Goal: Information Seeking & Learning: Learn about a topic

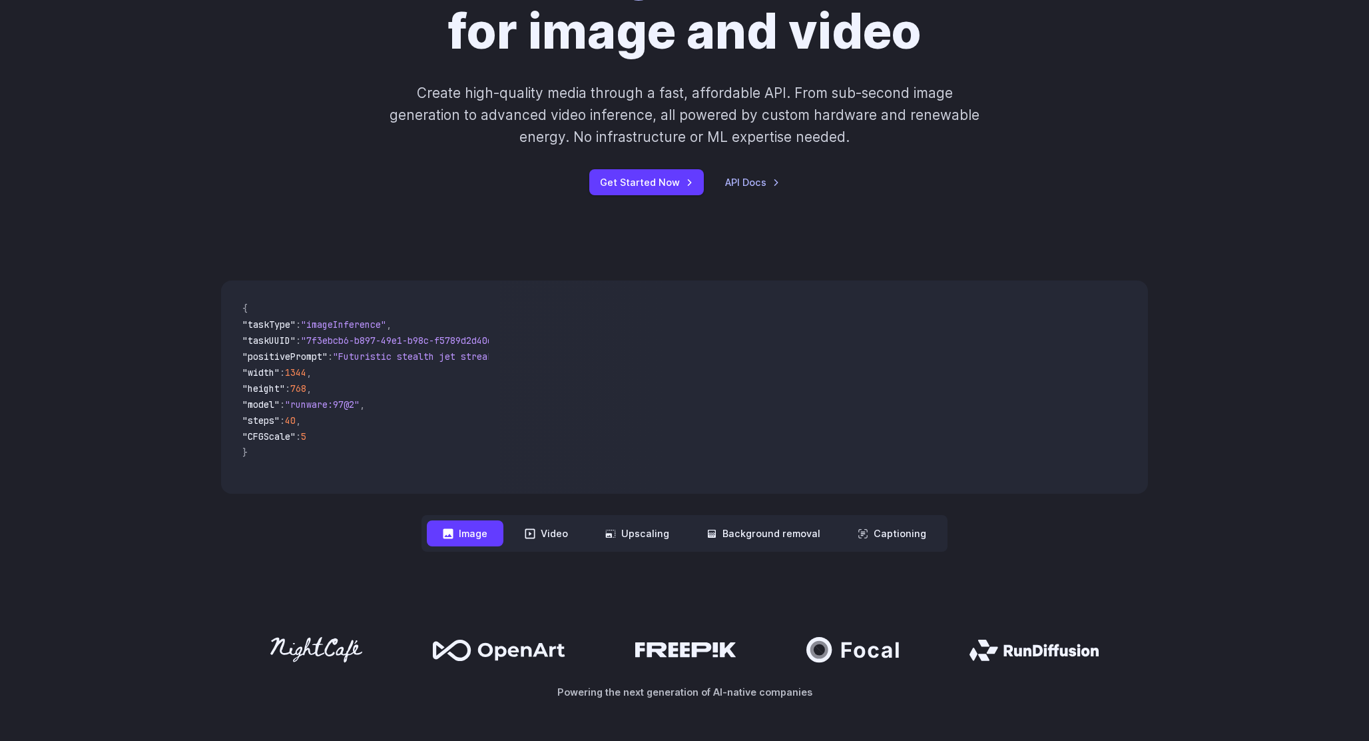
scroll to position [202, 0]
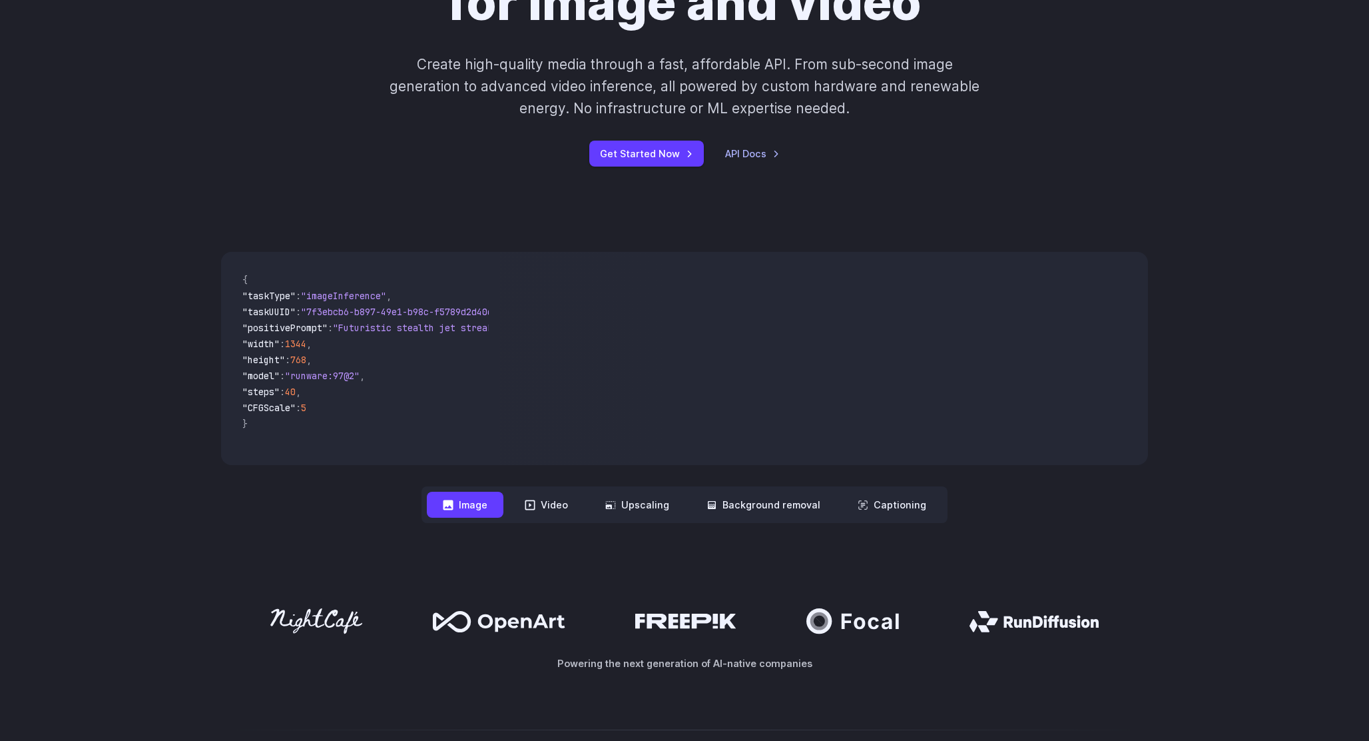
click at [549, 503] on button "Video" at bounding box center [546, 504] width 75 height 26
click at [647, 519] on nav "**********" at bounding box center [685, 504] width 526 height 37
click at [647, 512] on button "Upscaling" at bounding box center [637, 504] width 96 height 26
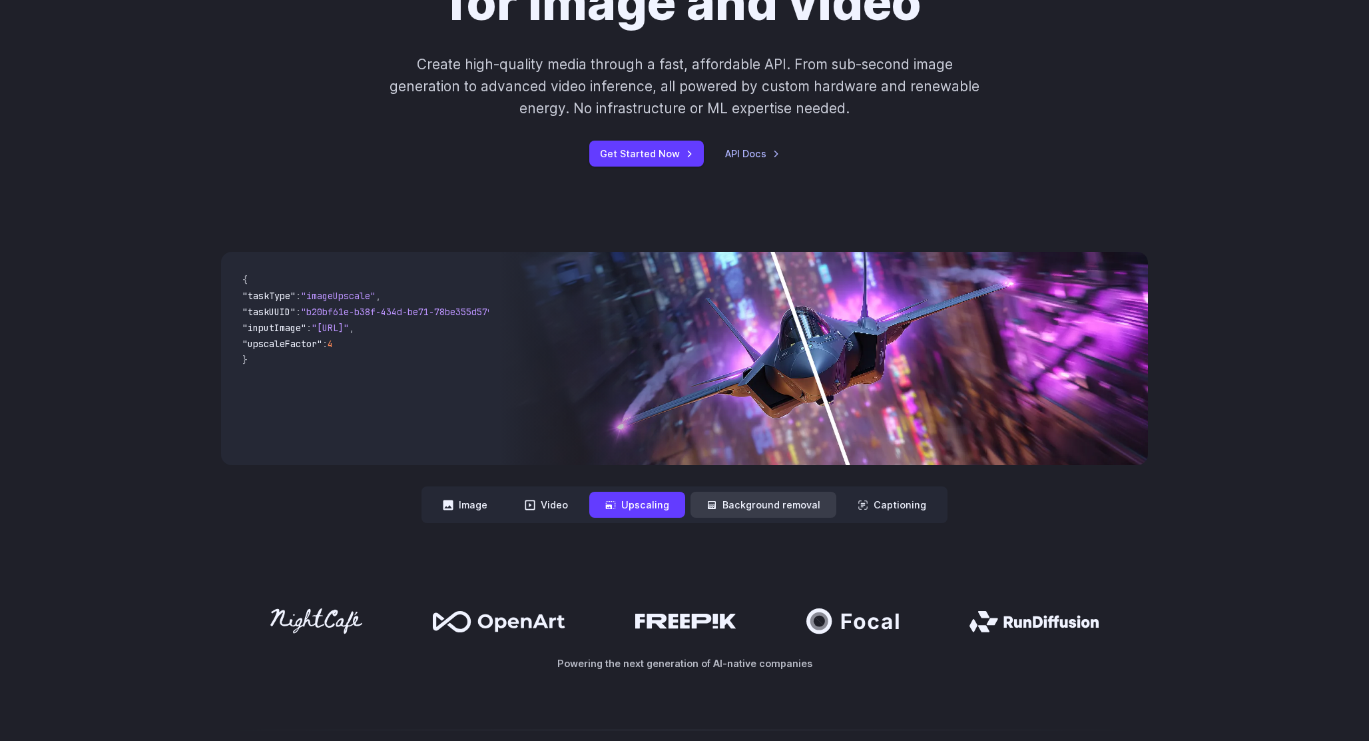
click at [779, 500] on button "Background removal" at bounding box center [764, 504] width 146 height 26
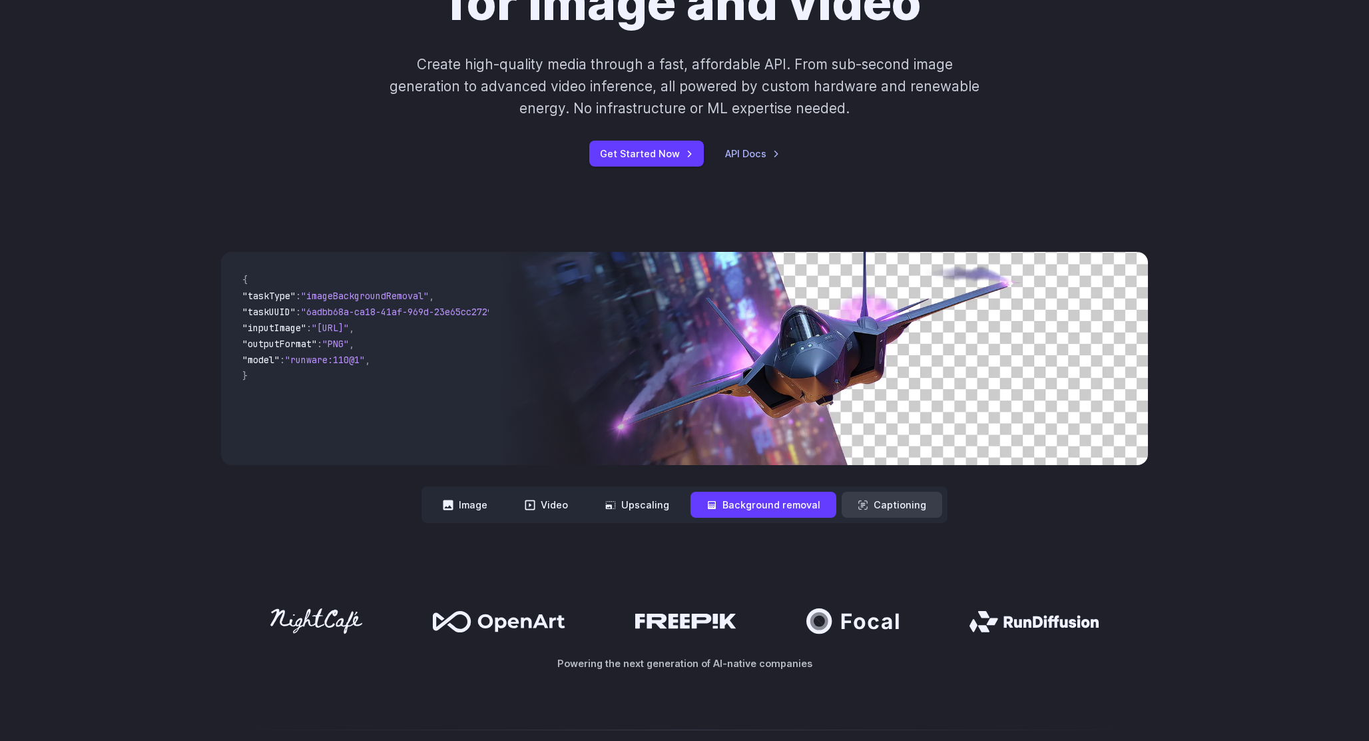
click at [880, 499] on button "Captioning" at bounding box center [892, 504] width 101 height 26
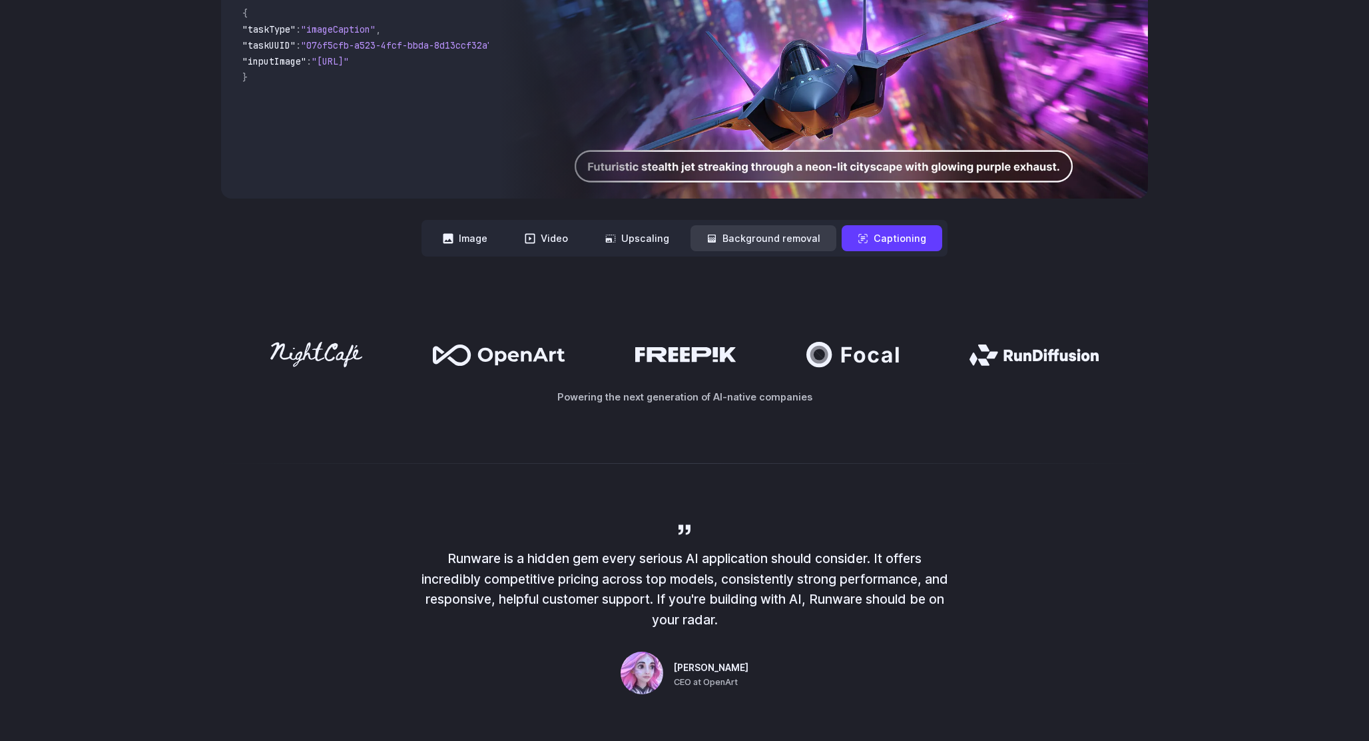
scroll to position [475, 0]
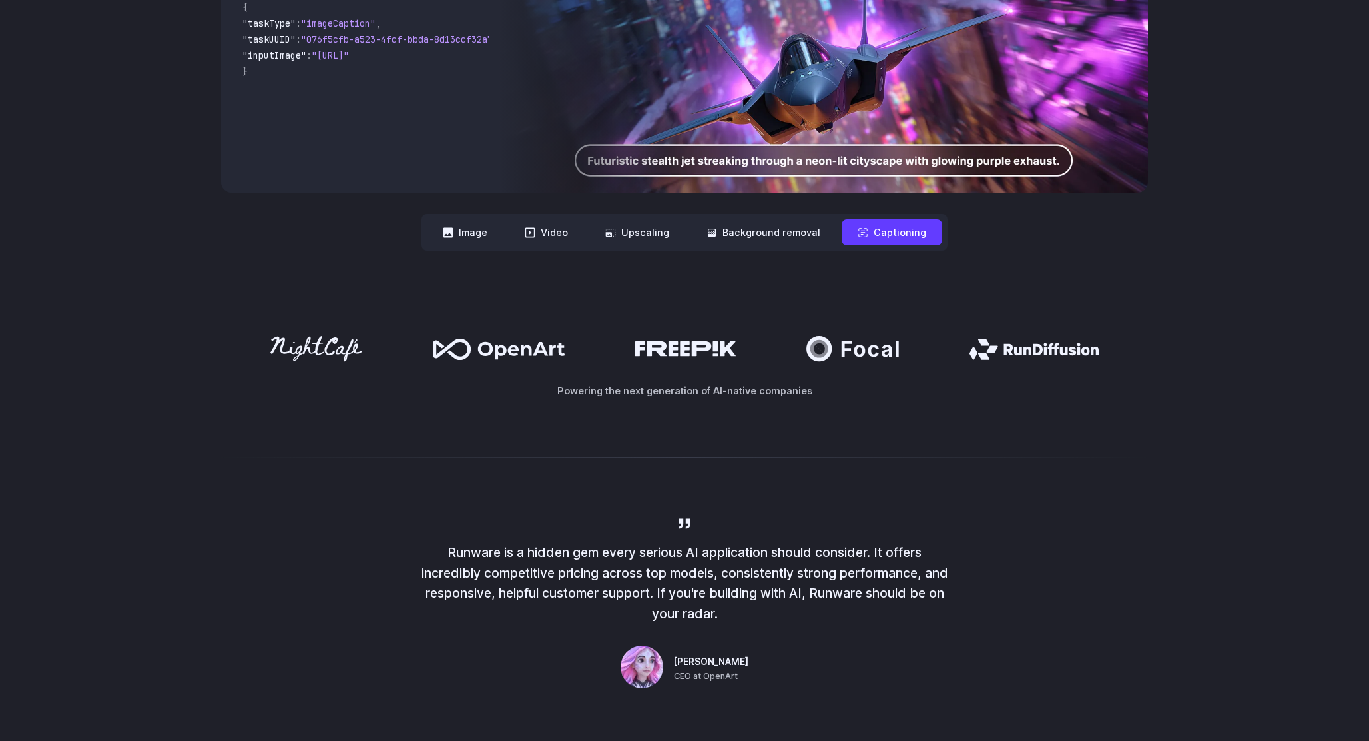
drag, startPoint x: 412, startPoint y: 345, endPoint x: 714, endPoint y: 374, distance: 303.1
click at [708, 374] on div "Powering the next generation of AI-native companies" at bounding box center [684, 367] width 927 height 62
click at [702, 418] on div "Powering the next generation of AI-native companies" at bounding box center [684, 366] width 1369 height 147
drag, startPoint x: 300, startPoint y: 306, endPoint x: 919, endPoint y: 371, distance: 622.0
click at [918, 371] on div "Powering the next generation of AI-native companies" at bounding box center [684, 366] width 1369 height 147
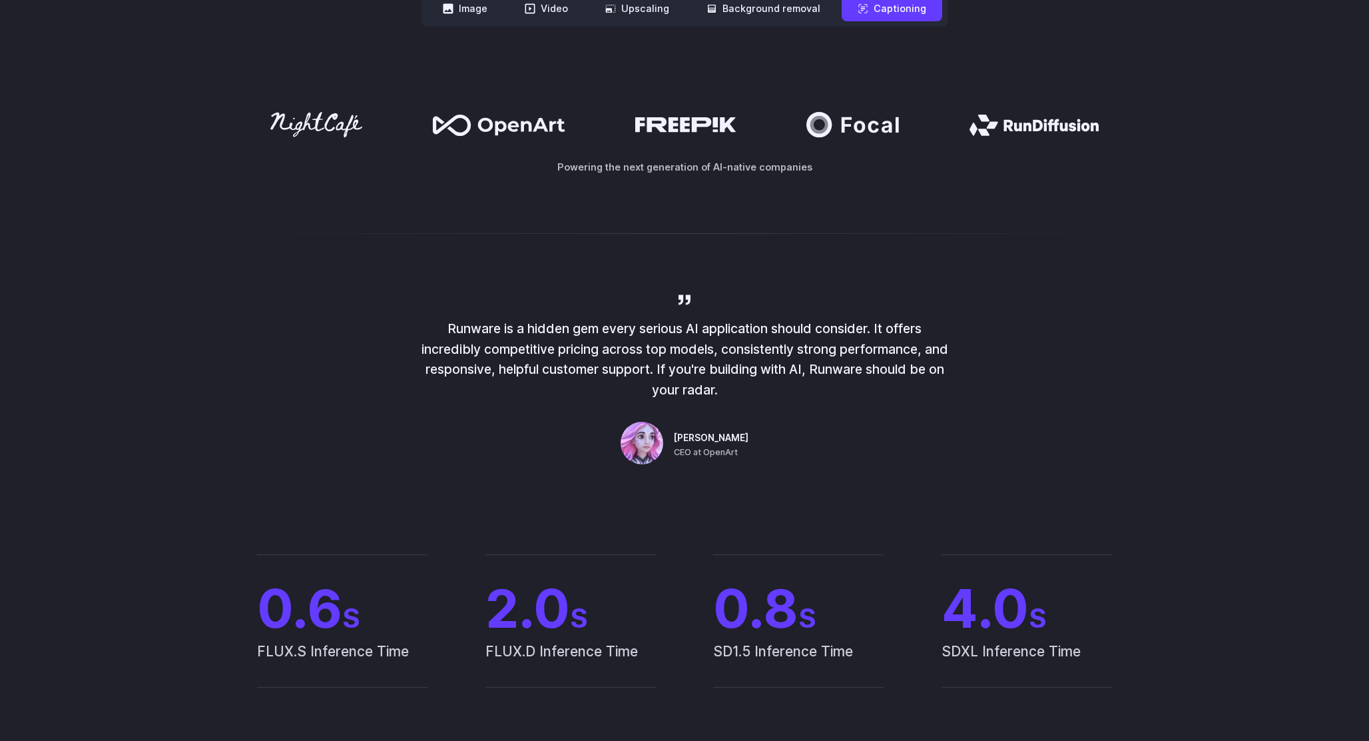
scroll to position [698, 0]
drag, startPoint x: 620, startPoint y: 121, endPoint x: 735, endPoint y: 145, distance: 117.7
click at [735, 145] on div "Powering the next generation of AI-native companies" at bounding box center [684, 144] width 927 height 62
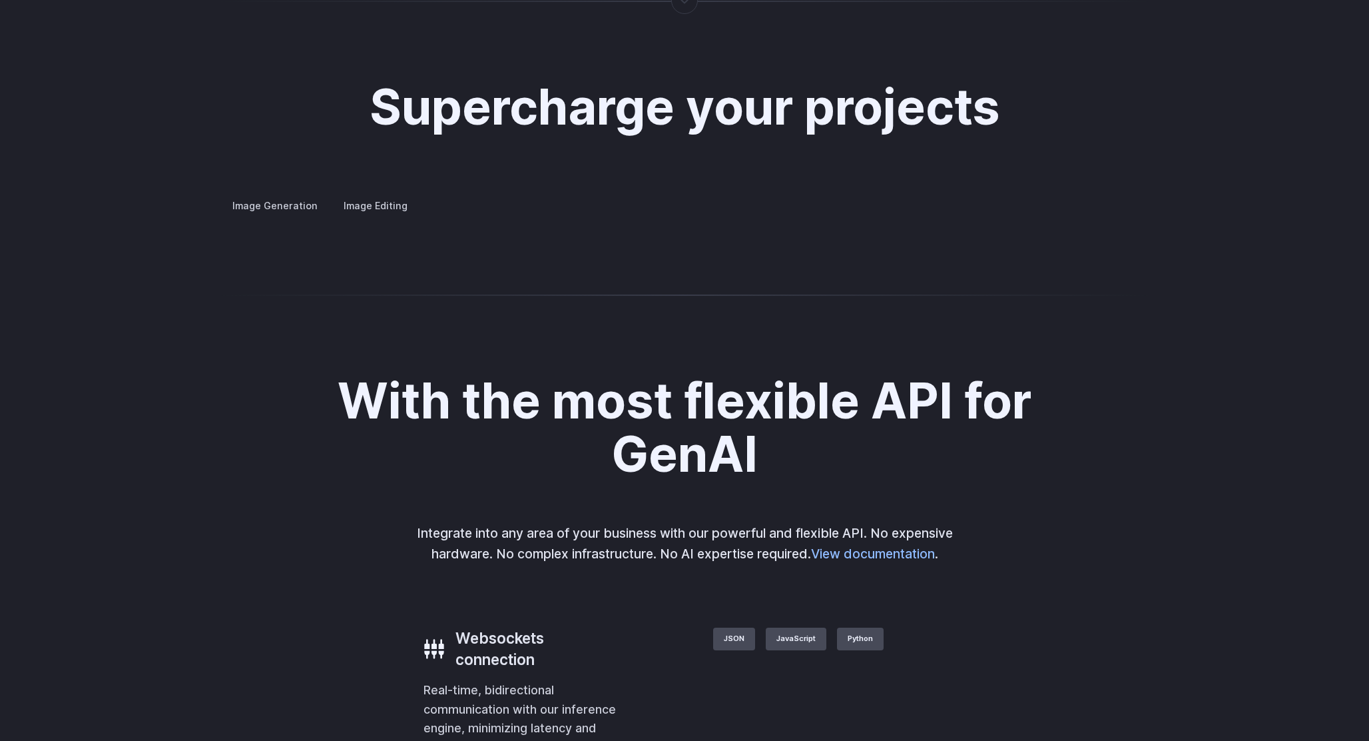
scroll to position [2450, 0]
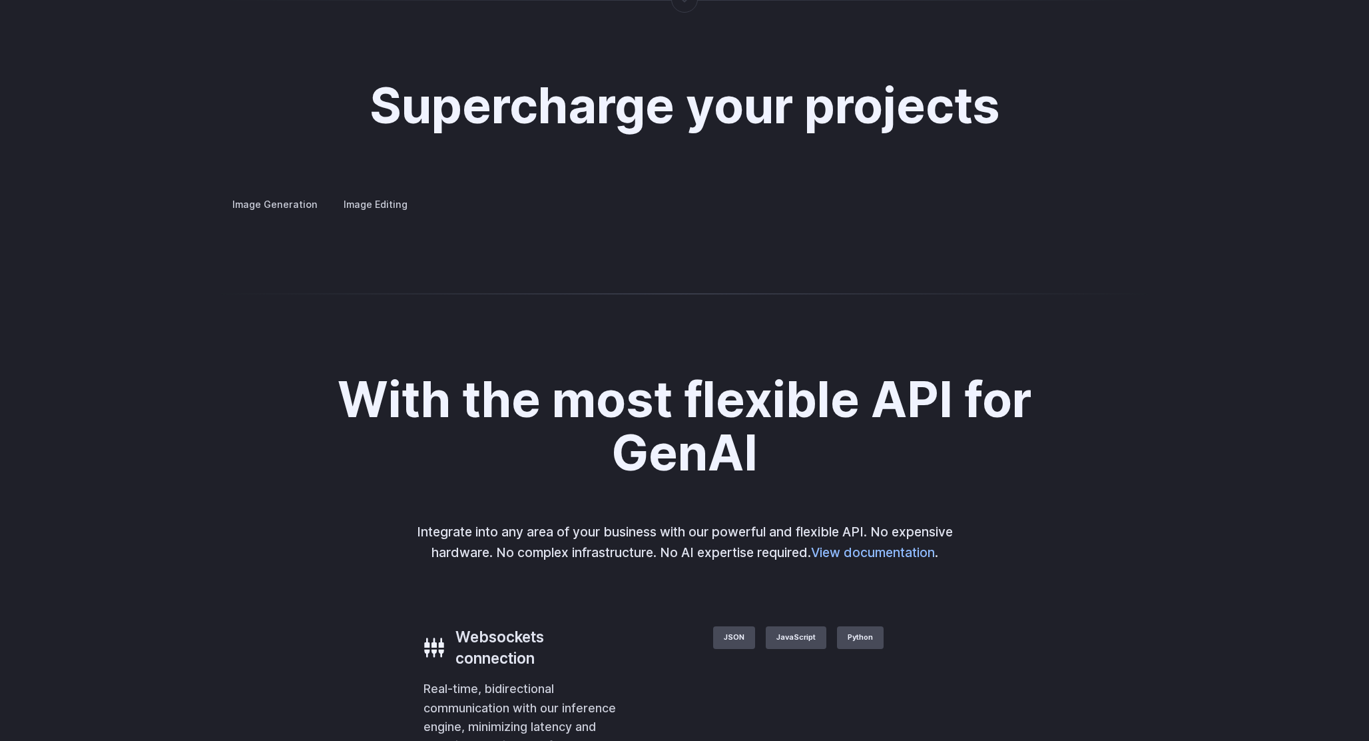
click at [353, 192] on label "Image Editing" at bounding box center [375, 203] width 87 height 23
click at [0, 0] on summary "Inpainting" at bounding box center [0, 0] width 0 height 0
click at [0, 0] on summary "Outpainting" at bounding box center [0, 0] width 0 height 0
click at [0, 0] on summary "Upscaling" at bounding box center [0, 0] width 0 height 0
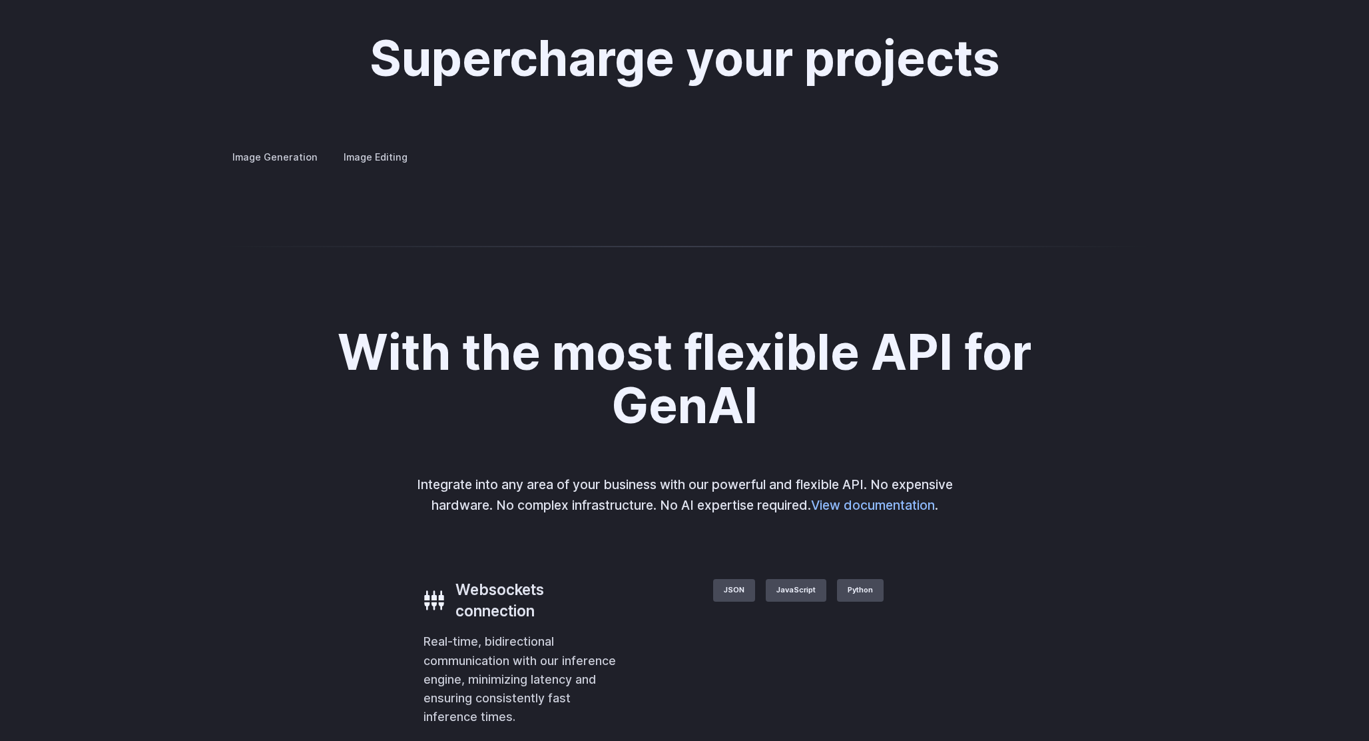
scroll to position [2499, 0]
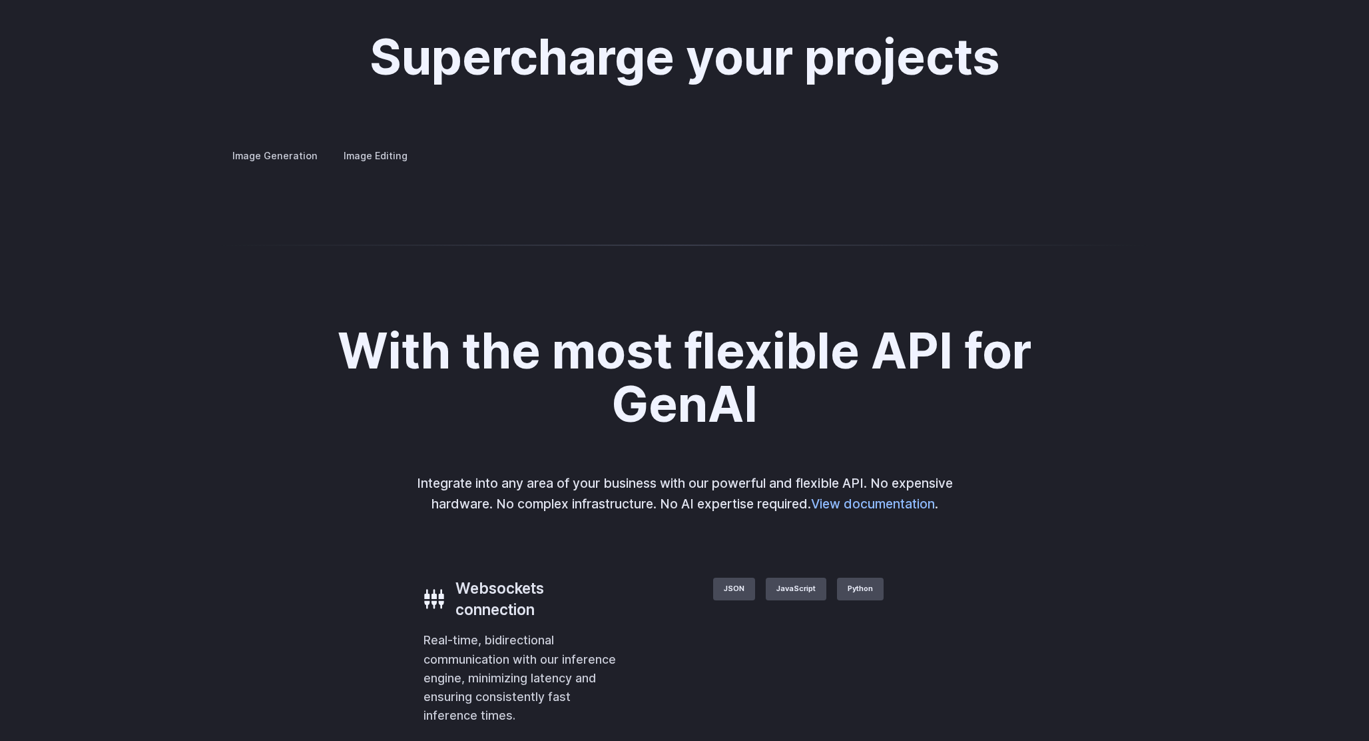
click at [1000, 228] on div "Supercharge your projects Image Generation Image Editing Custom avatars Create …" at bounding box center [684, 98] width 1369 height 262
click at [0, 0] on div at bounding box center [0, 0] width 0 height 0
click at [981, 228] on div "Supercharge your projects Image Generation Image Editing Custom avatars Create …" at bounding box center [684, 98] width 1369 height 262
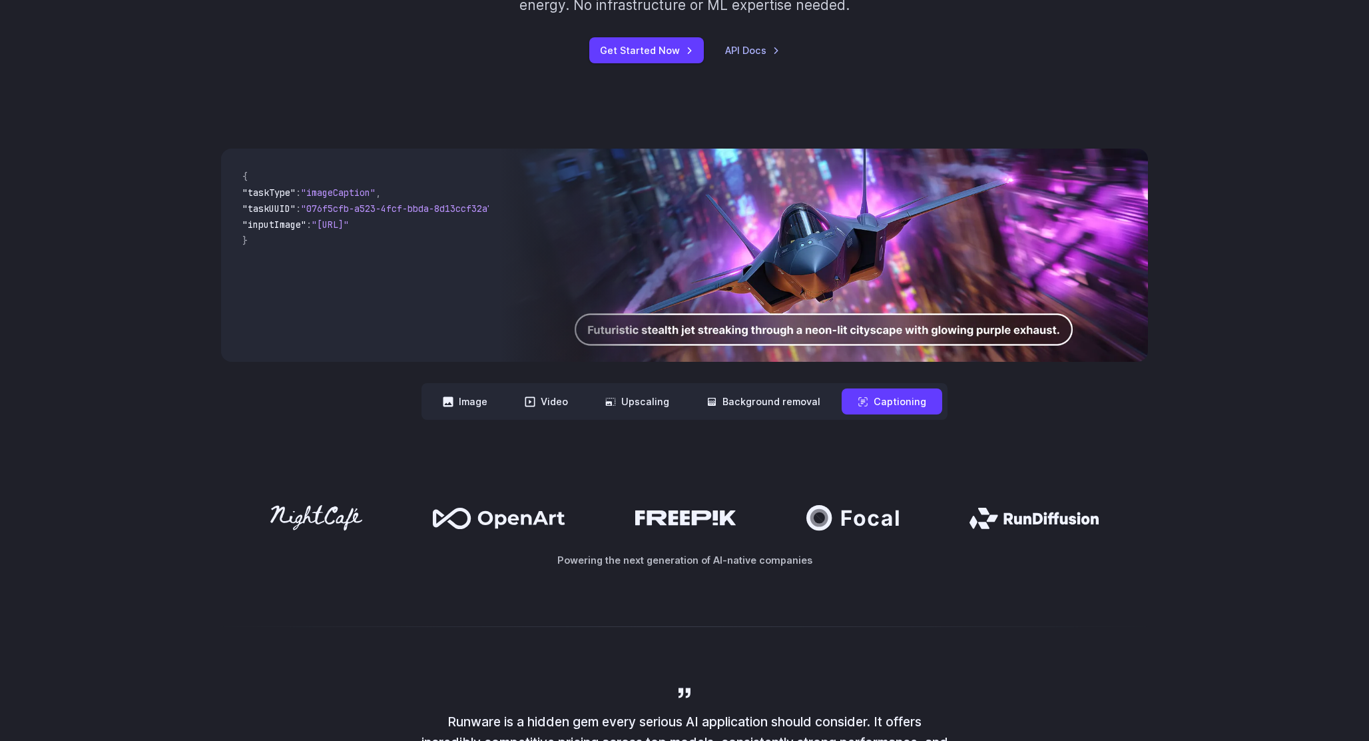
scroll to position [0, 0]
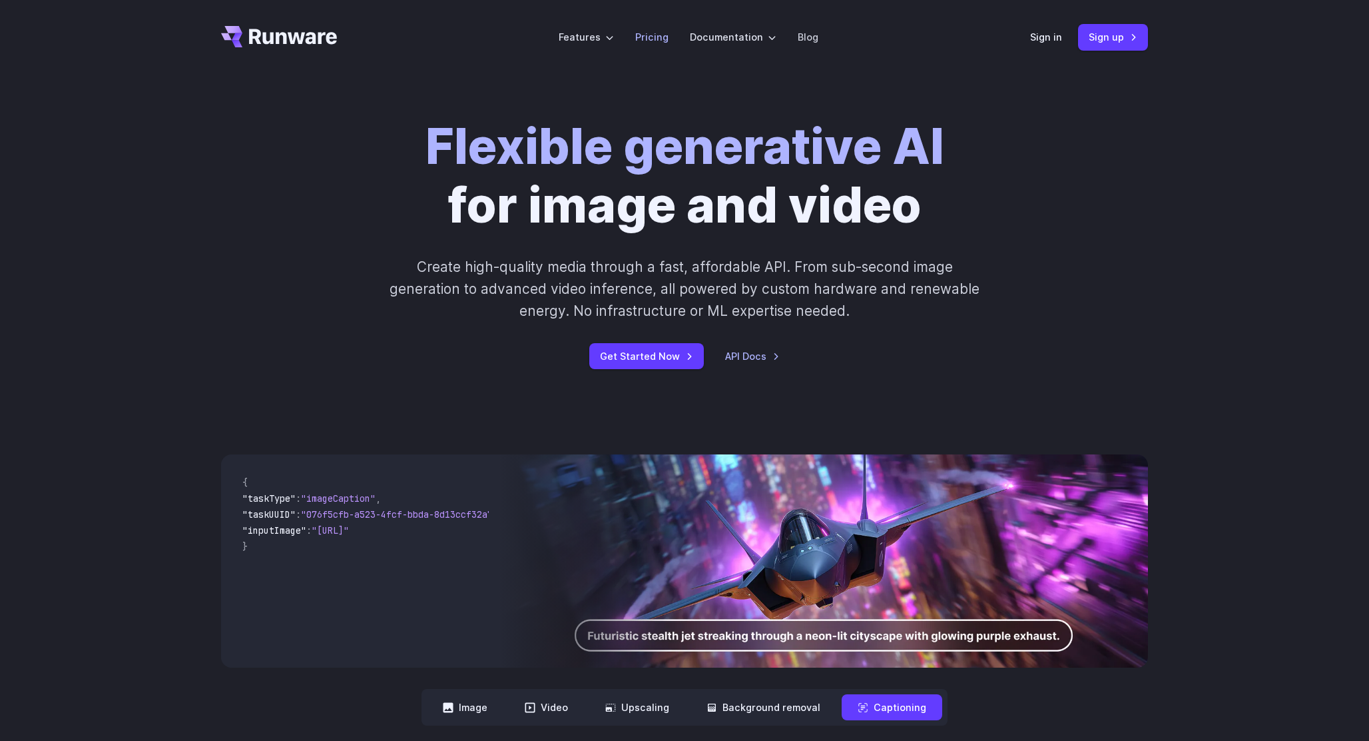
click at [654, 41] on link "Pricing" at bounding box center [651, 36] width 33 height 15
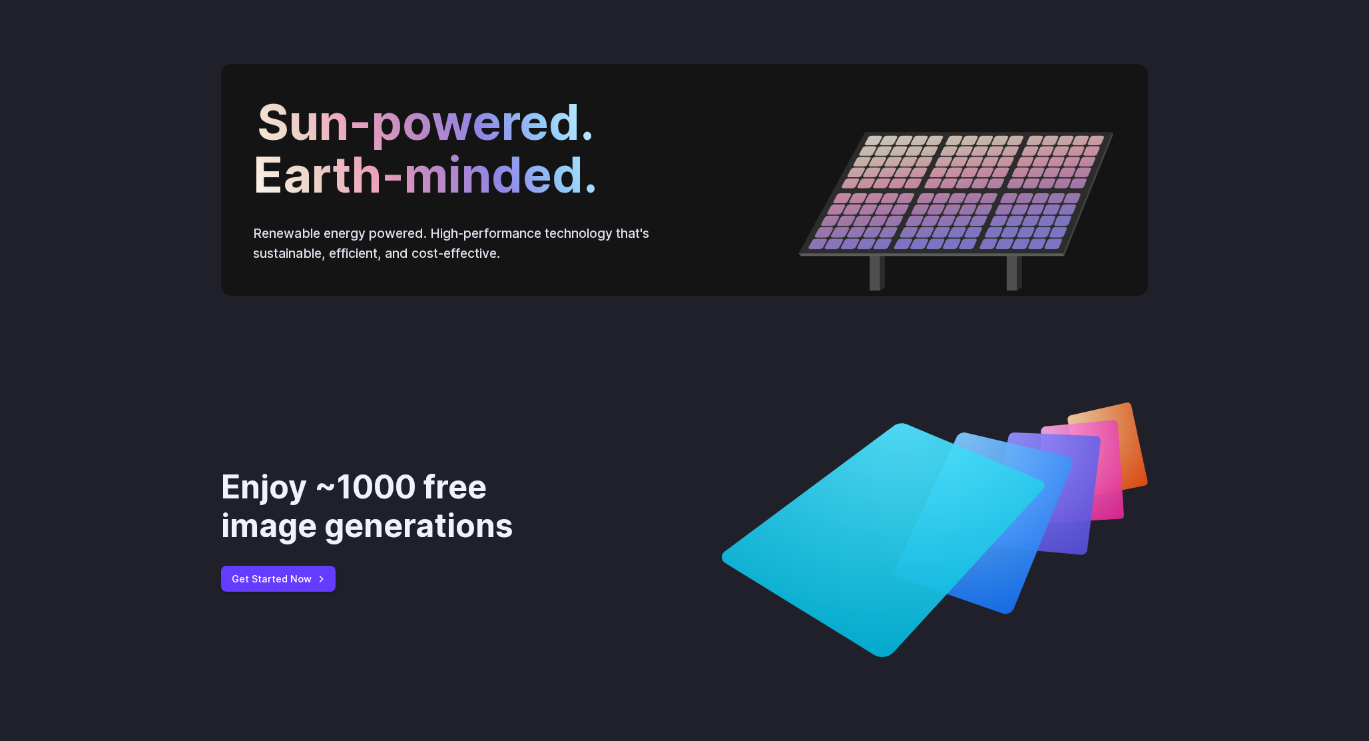
scroll to position [4893, 0]
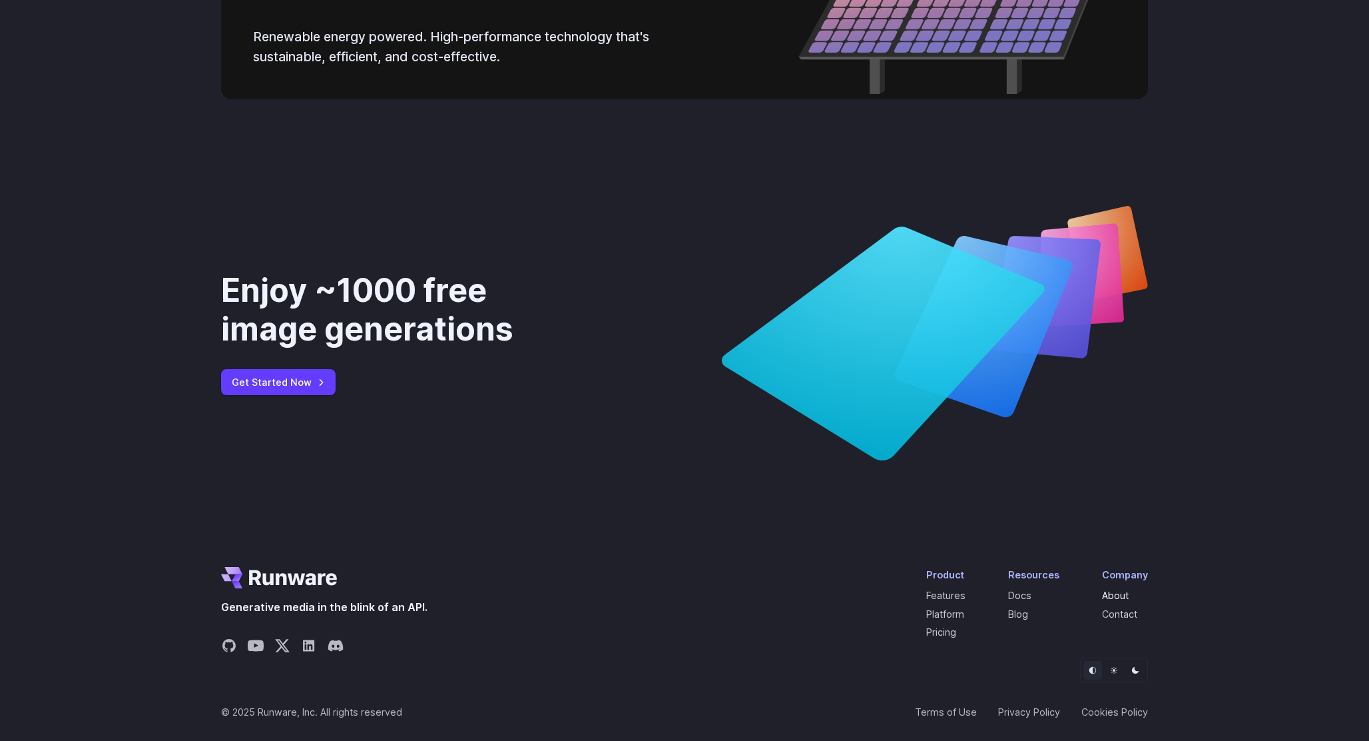
click at [1119, 598] on link "About" at bounding box center [1115, 594] width 27 height 11
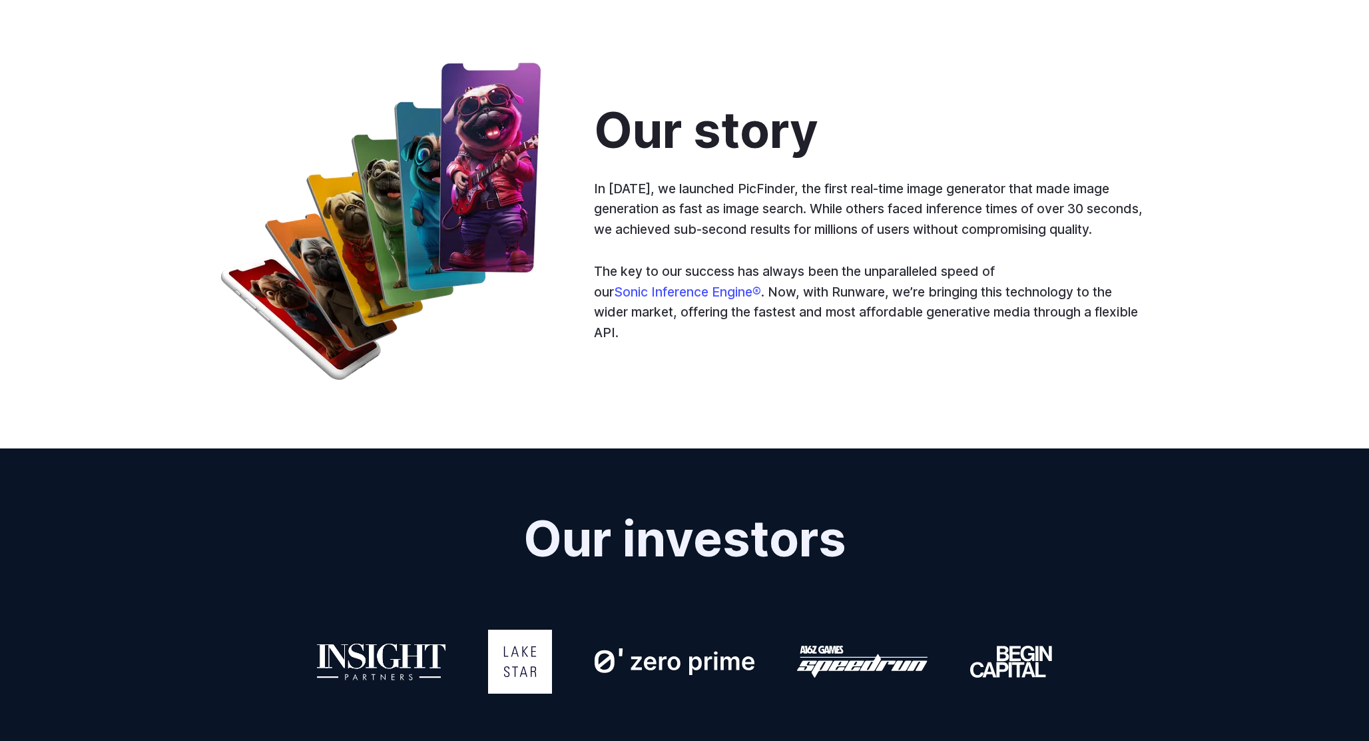
scroll to position [682, 0]
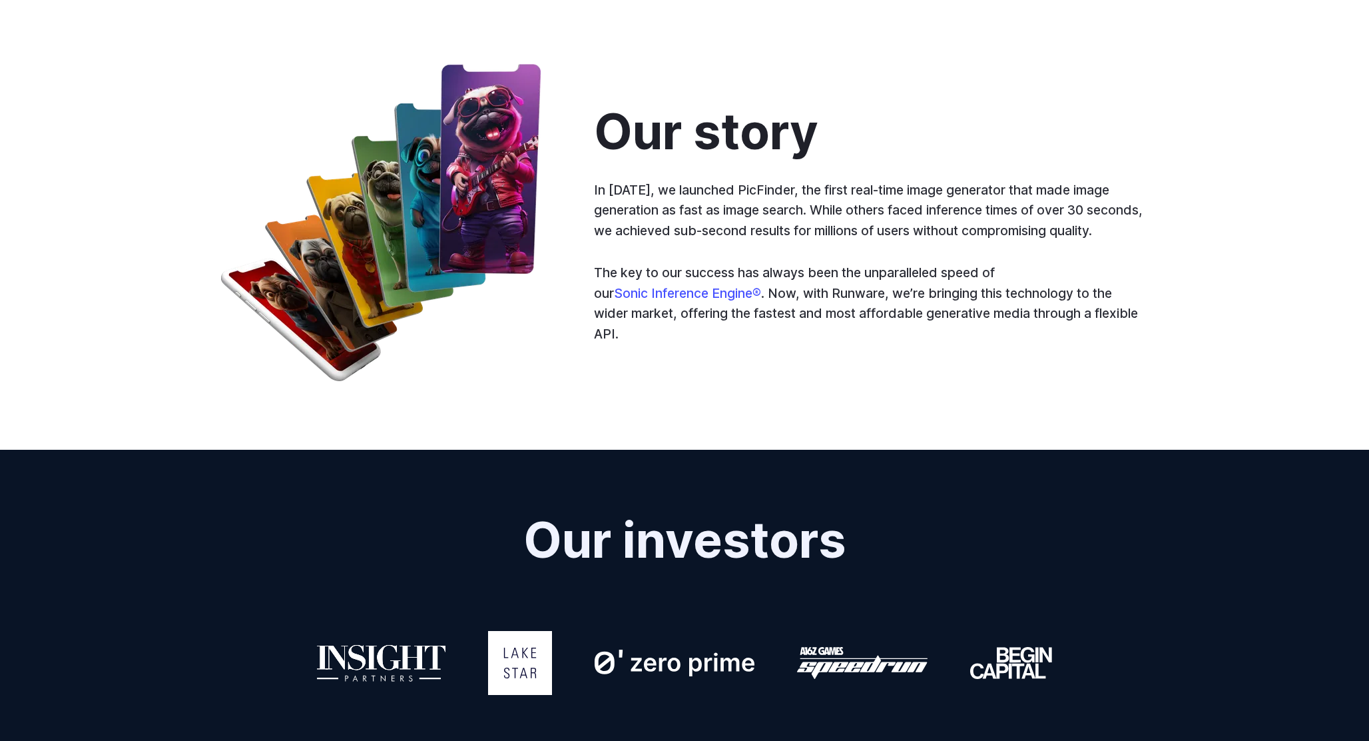
click at [745, 187] on p "In 2023, we launched PicFinder, the first real-time image generator that made i…" at bounding box center [871, 210] width 554 height 61
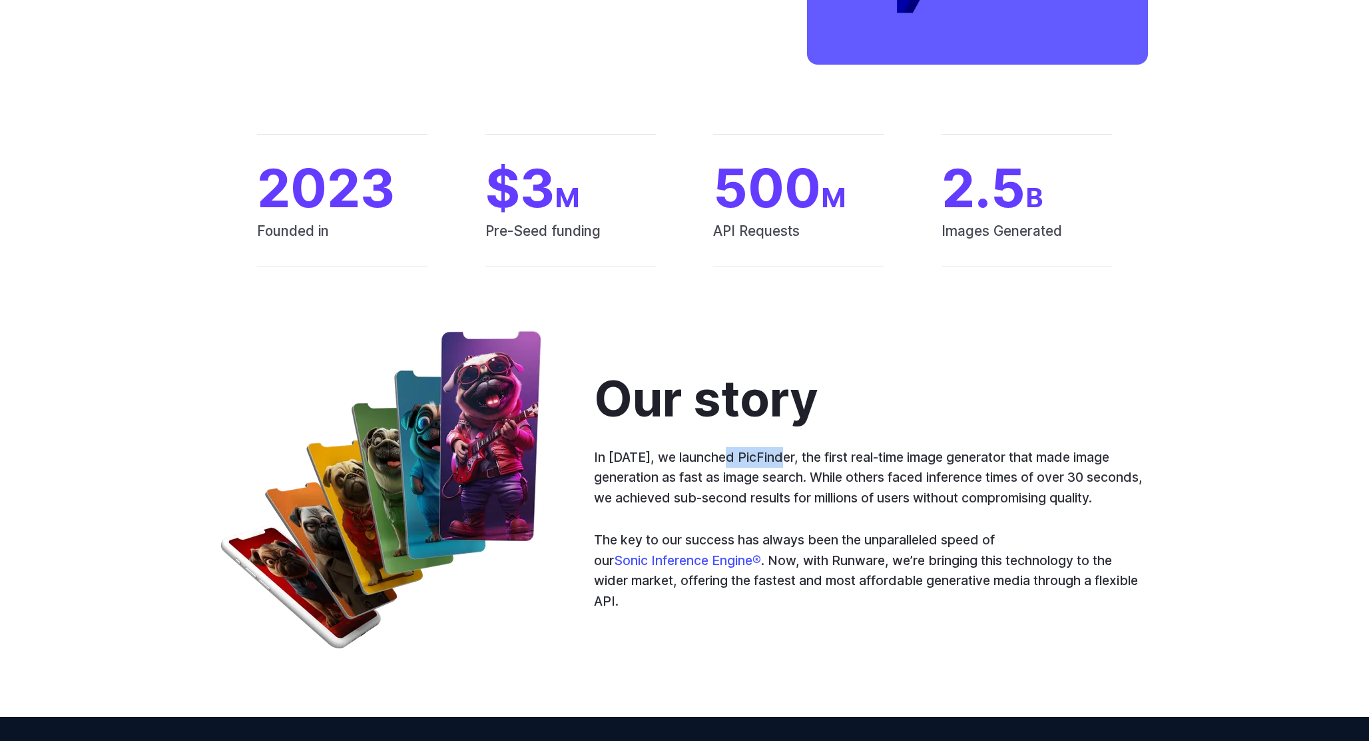
scroll to position [436, 0]
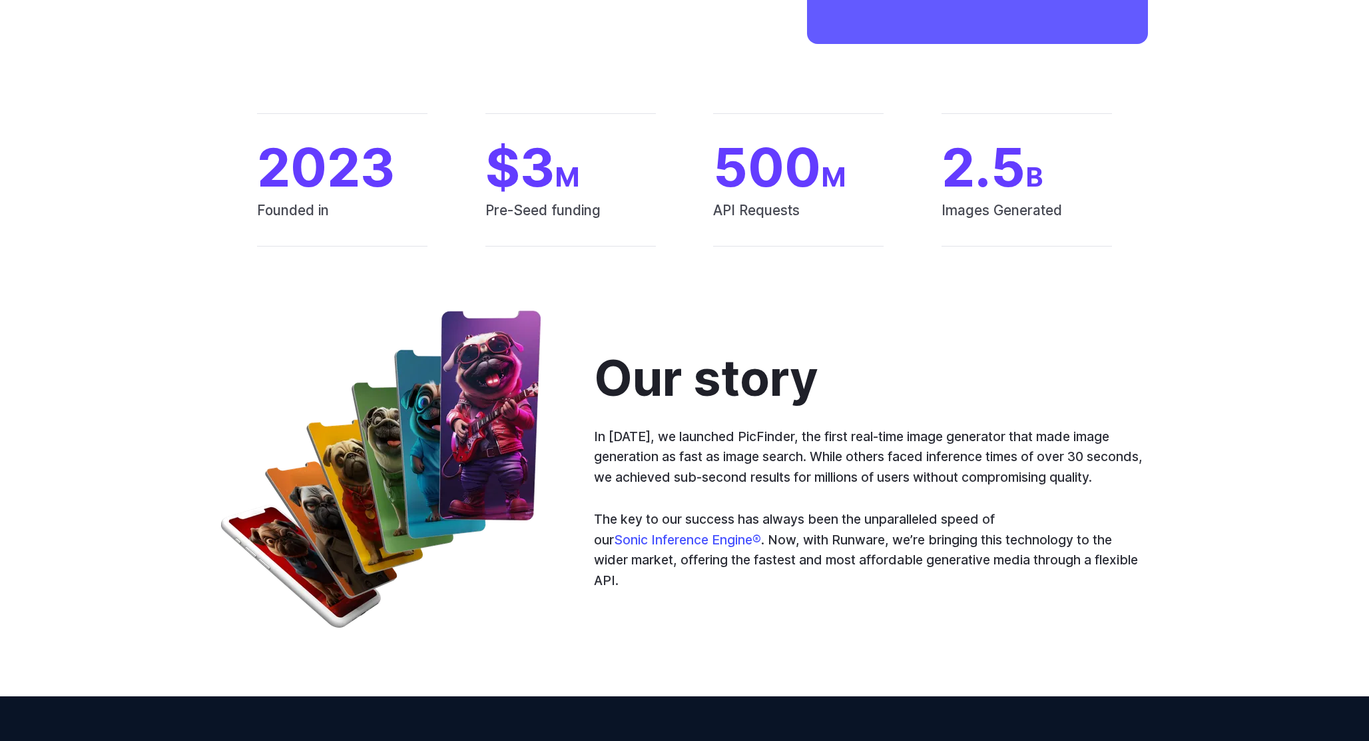
click at [855, 467] on p "In 2023, we launched PicFinder, the first real-time image generator that made i…" at bounding box center [871, 456] width 554 height 61
